Goal: Task Accomplishment & Management: Manage account settings

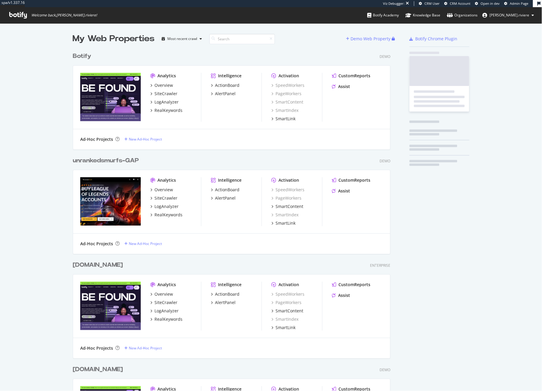
scroll to position [386, 533]
click at [472, 15] on div "Organizations" at bounding box center [463, 15] width 31 height 6
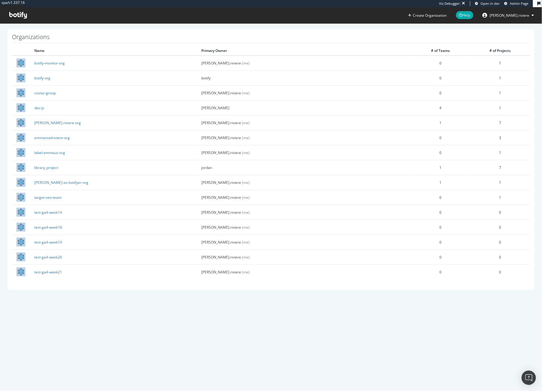
click at [56, 323] on div "spa/v1.337.16 Viz Debugger: Open in dev Admin Page Create Organization Help emm…" at bounding box center [271, 195] width 542 height 391
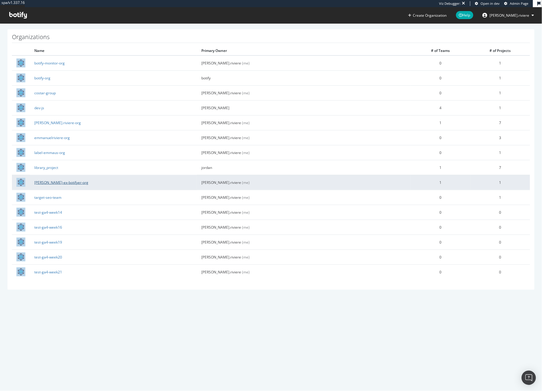
click at [53, 181] on link "[PERSON_NAME]-ex-botifyer-org" at bounding box center [61, 182] width 54 height 5
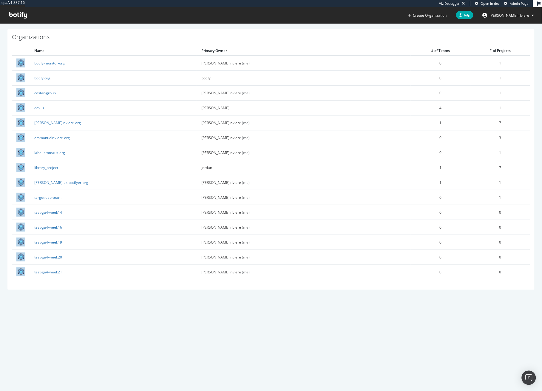
click at [67, 311] on div "spa/v1.337.16 Viz Debugger: Open in dev Admin Page Create Organization Help emm…" at bounding box center [271, 195] width 542 height 391
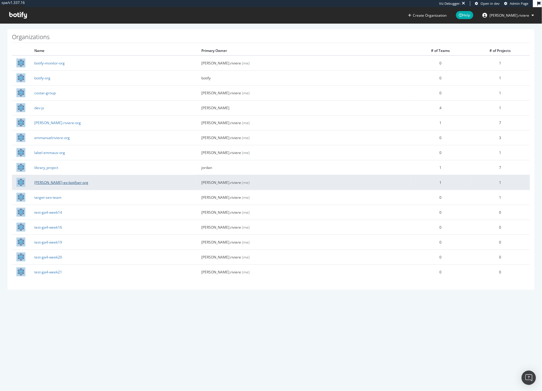
click at [57, 180] on link "nicolas-moreau-ex-botifyer-org" at bounding box center [61, 182] width 54 height 5
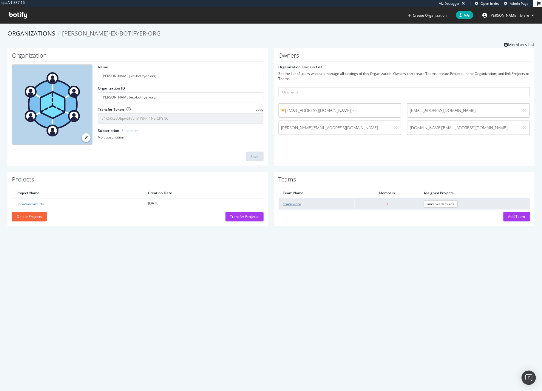
click at [287, 203] on link "crawl.write" at bounding box center [292, 204] width 18 height 5
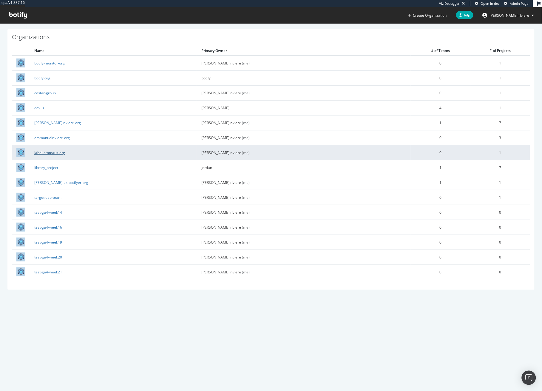
click at [48, 151] on link "label-emmaus-org" at bounding box center [49, 152] width 31 height 5
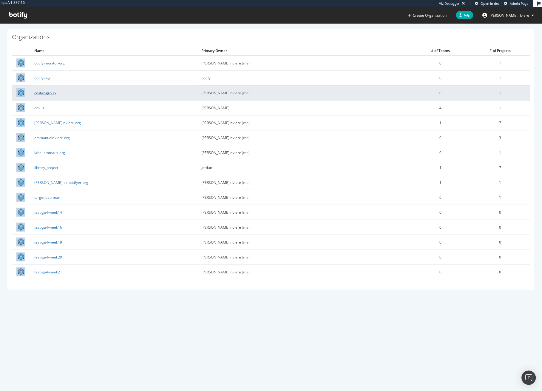
click at [44, 94] on link "costar-group" at bounding box center [44, 92] width 21 height 5
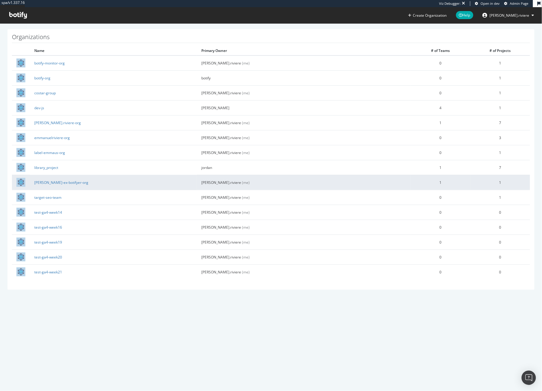
click at [64, 185] on td "nicolas-moreau-ex-botifyer-org" at bounding box center [113, 182] width 167 height 15
click at [62, 183] on link "nicolas-moreau-ex-botifyer-org" at bounding box center [61, 182] width 54 height 5
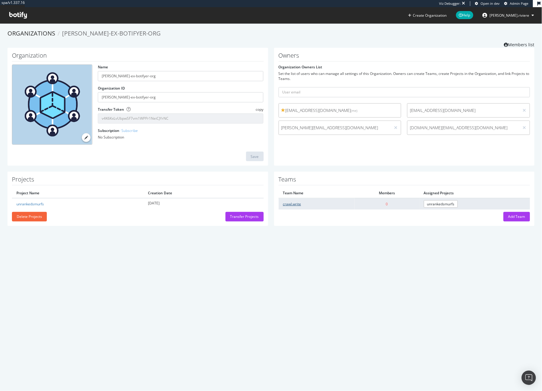
click at [290, 204] on link "crawl.write" at bounding box center [292, 204] width 18 height 5
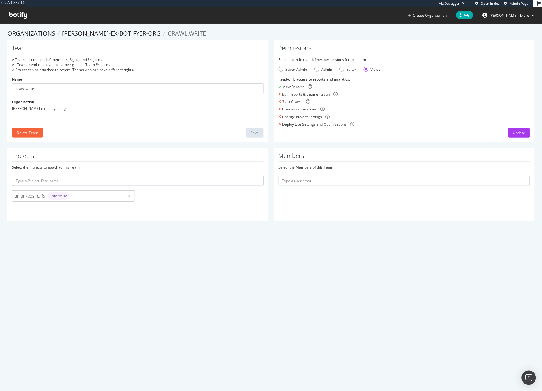
click at [262, 268] on div "spa/v1.337.16 Viz Debugger: Open in dev Admin Page Create Organization Help emm…" at bounding box center [271, 195] width 542 height 391
click at [311, 180] on input "text" at bounding box center [405, 181] width 252 height 10
click at [282, 270] on div "spa/v1.337.16 Viz Debugger: Open in dev Admin Page Create Organization Help emm…" at bounding box center [271, 195] width 542 height 391
click at [120, 54] on div "Team A Team is composed of members, Rights and Projects. All Team members have …" at bounding box center [137, 91] width 261 height 102
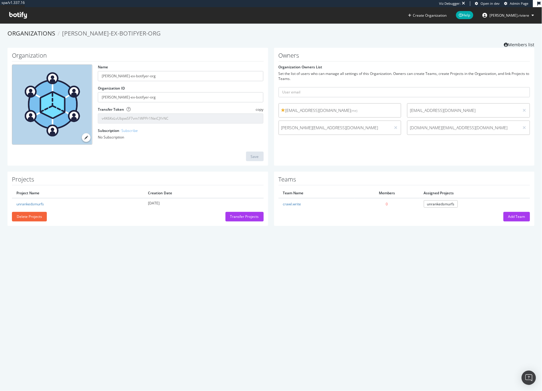
click at [186, 48] on div "Organization Name nicolas-moreau-ex-botifyer-org Organization ID nicolas-moreau…" at bounding box center [137, 107] width 261 height 118
click at [41, 34] on link "Organizations" at bounding box center [31, 33] width 48 height 8
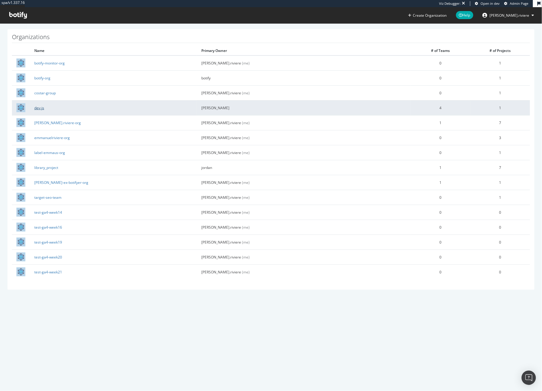
click at [36, 106] on link "dev-js" at bounding box center [39, 107] width 10 height 5
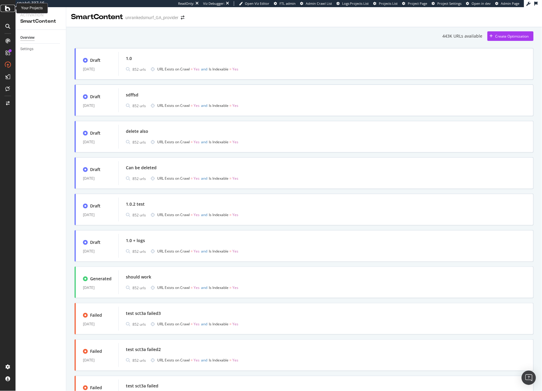
click at [4, 6] on div at bounding box center [8, 8] width 14 height 7
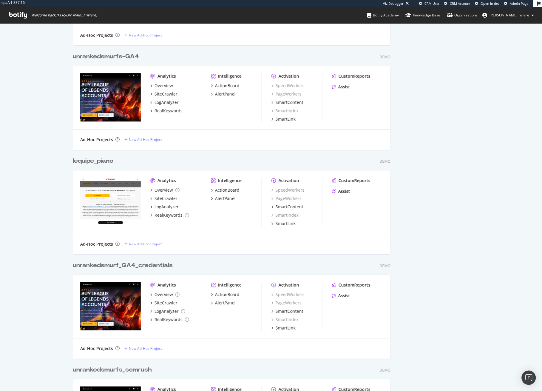
scroll to position [417, 0]
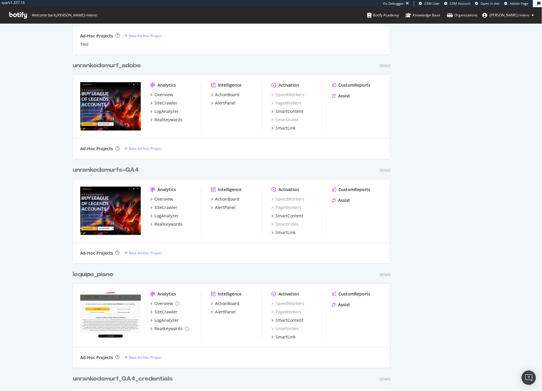
click at [478, 12] on link "Organizations" at bounding box center [463, 15] width 31 height 16
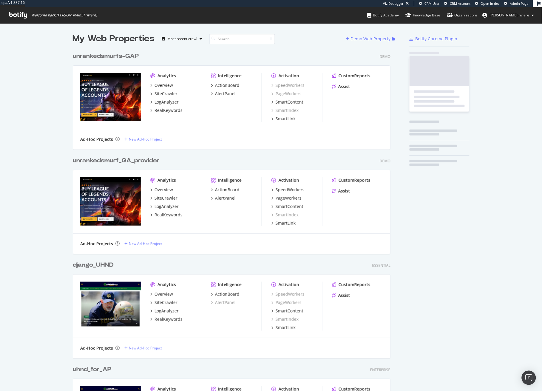
scroll to position [1574, 318]
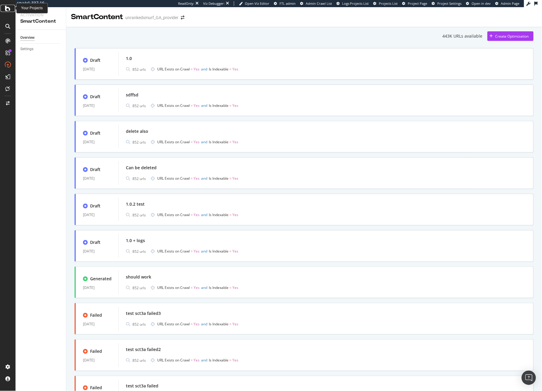
click at [7, 8] on icon at bounding box center [7, 8] width 5 height 7
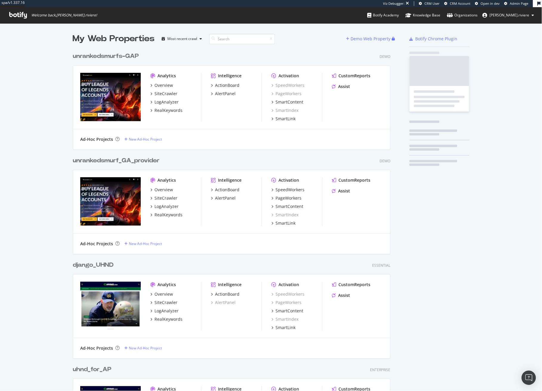
scroll to position [1574, 318]
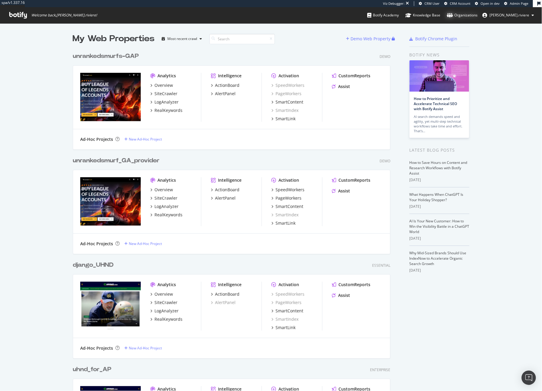
click at [477, 14] on div "Organizations" at bounding box center [463, 15] width 31 height 6
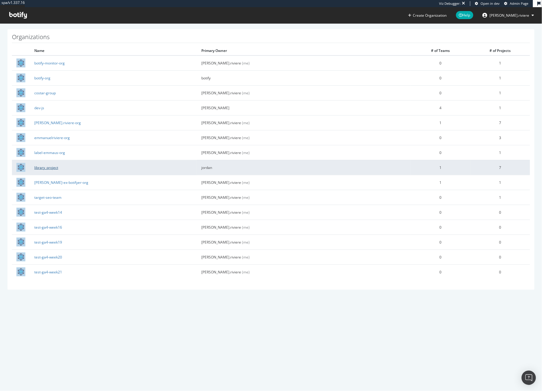
click at [46, 167] on link "library_project" at bounding box center [46, 167] width 24 height 5
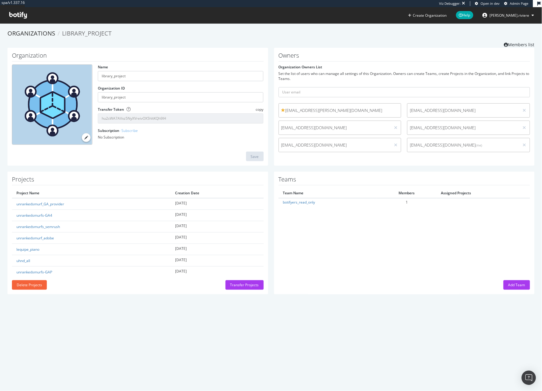
click at [142, 19] on div "spa/v1.337.16 Viz Debugger: Open in dev Admin Page Create Organization Help [PE…" at bounding box center [271, 11] width 542 height 23
click at [512, 285] on div "Add Team" at bounding box center [517, 284] width 17 height 5
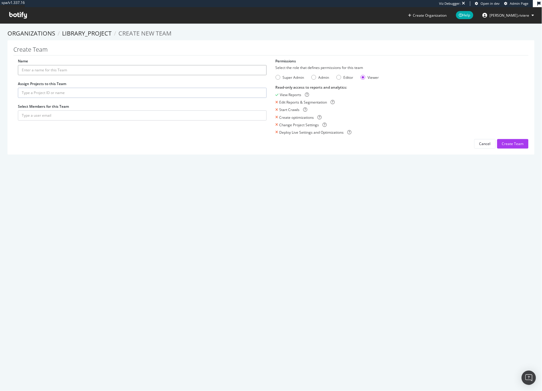
click at [41, 70] on input "Name" at bounding box center [142, 70] width 249 height 10
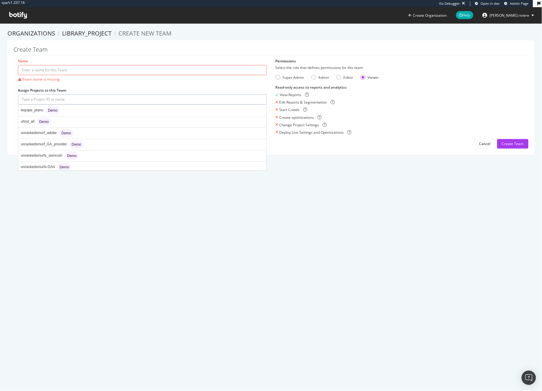
click at [24, 92] on div "Name Team name is missing Assign Projects to this Team lequipe_piano Demo uhnd_…" at bounding box center [142, 96] width 258 height 75
click at [66, 96] on input "text" at bounding box center [142, 99] width 249 height 10
click at [47, 56] on div "Create Team Name Team name is missing Assign Projects to this Team lequipe_pian…" at bounding box center [271, 97] width 528 height 114
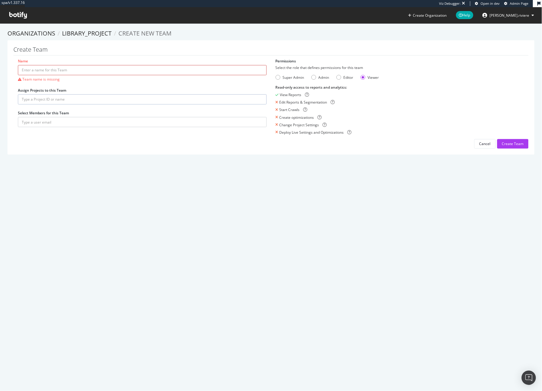
click at [44, 67] on input "Name" at bounding box center [142, 70] width 249 height 10
click at [70, 48] on h1 "Create Team" at bounding box center [271, 50] width 516 height 9
click at [83, 33] on link "library_project" at bounding box center [87, 33] width 50 height 8
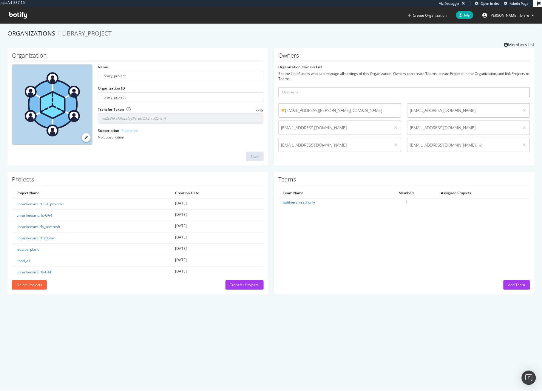
click at [311, 90] on input "text" at bounding box center [405, 92] width 252 height 10
click at [306, 90] on input "text" at bounding box center [405, 92] width 252 height 10
type input "g"
click at [315, 92] on input "text" at bounding box center [405, 92] width 252 height 10
paste input "[EMAIL_ADDRESS][DOMAIN_NAME]"
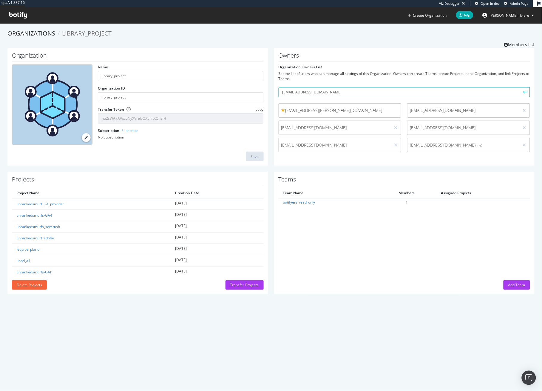
type input "[EMAIL_ADDRESS][DOMAIN_NAME]"
click at [524, 92] on icon "submit" at bounding box center [526, 91] width 4 height 3
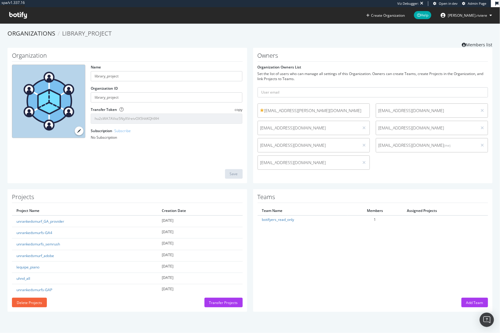
click at [397, 263] on div "Teams Team Name Members Assigned Projects botifyers_read_only 1 Add Team" at bounding box center [373, 250] width 240 height 122
click at [474, 304] on div "Add Team" at bounding box center [474, 302] width 17 height 5
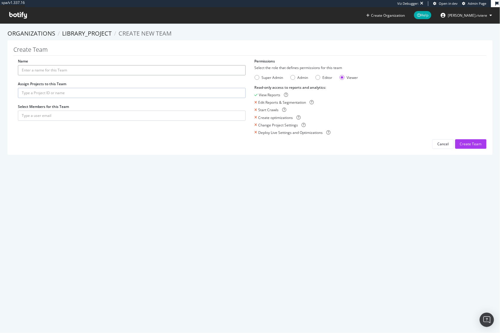
click at [63, 70] on input "Name" at bounding box center [132, 70] width 228 height 10
click at [318, 78] on div "Editor" at bounding box center [318, 77] width 5 height 5
click at [298, 77] on div "Admin" at bounding box center [303, 77] width 11 height 5
click at [262, 77] on div "Super Admin" at bounding box center [272, 77] width 21 height 5
click at [293, 77] on div "Admin" at bounding box center [299, 77] width 18 height 5
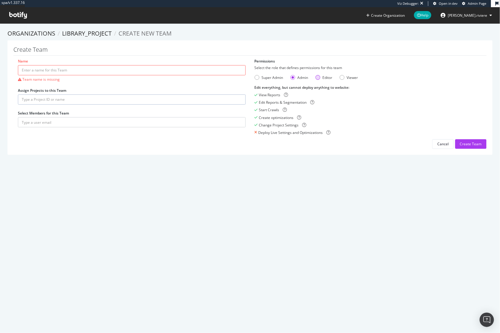
click at [319, 76] on div "Editor" at bounding box center [324, 77] width 17 height 5
click at [347, 77] on div "Viewer" at bounding box center [352, 77] width 11 height 5
click at [323, 77] on div "Editor" at bounding box center [328, 77] width 10 height 5
click at [292, 77] on div "Admin" at bounding box center [292, 77] width 5 height 5
click at [257, 77] on div "Super Admin" at bounding box center [269, 77] width 29 height 5
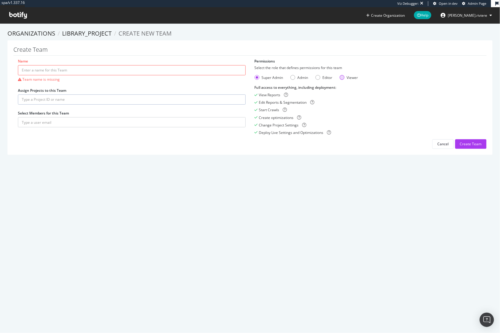
click at [351, 79] on div "Viewer" at bounding box center [352, 77] width 11 height 5
click at [437, 141] on div "Cancel" at bounding box center [442, 144] width 11 height 8
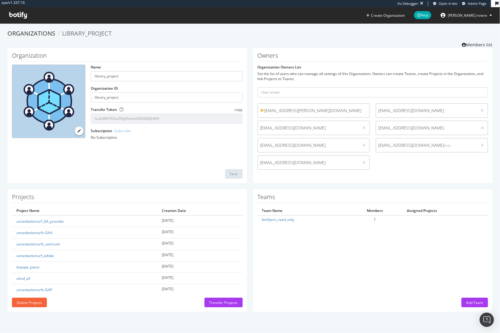
click at [127, 16] on div "spa/v1.337.16 Viz Debugger: Open in dev Admin Page Create Organization Help emm…" at bounding box center [250, 11] width 500 height 23
